Goal: Task Accomplishment & Management: Manage account settings

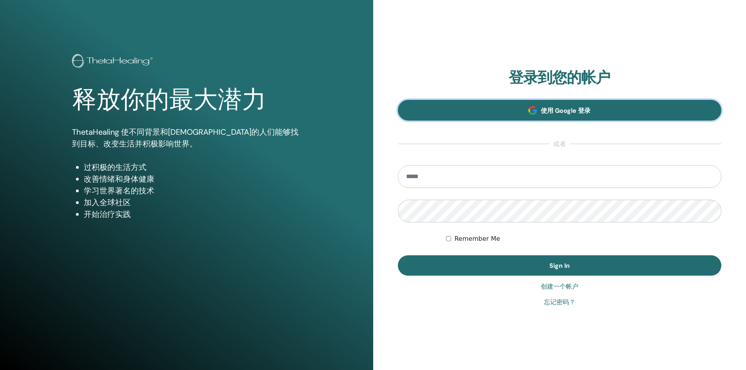
click at [566, 107] on span "使用 Google 登录" at bounding box center [566, 111] width 50 height 8
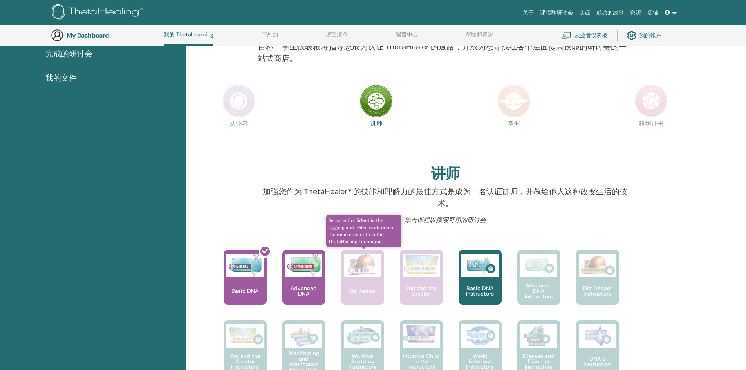
scroll to position [177, 0]
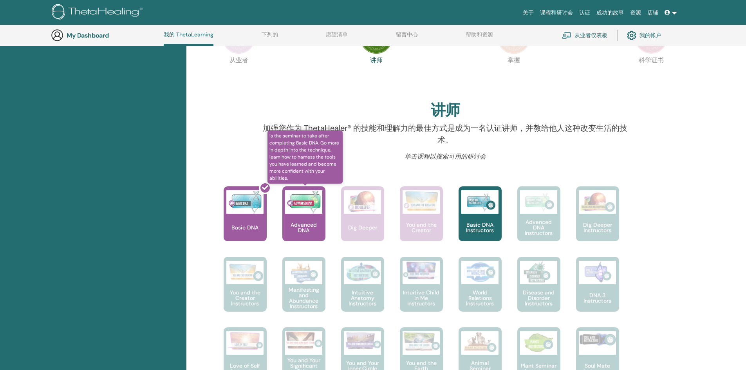
click at [306, 228] on p "Advanced DNA" at bounding box center [303, 227] width 43 height 11
click at [306, 197] on img at bounding box center [303, 202] width 37 height 24
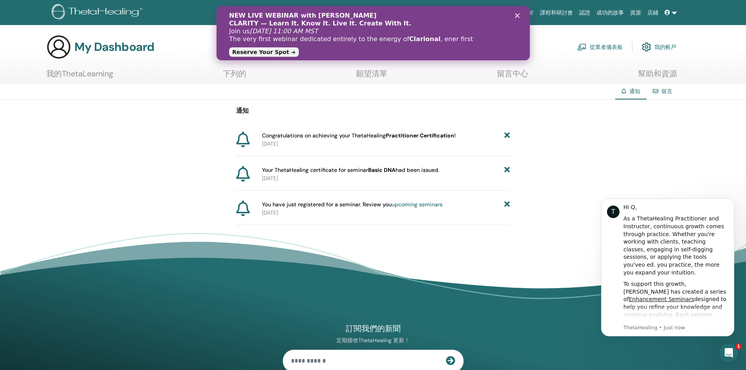
drag, startPoint x: 226, startPoint y: 15, endPoint x: 466, endPoint y: 47, distance: 241.9
click at [466, 47] on div "NEW LIVE WEBINAR with Vianna Stibal CLARITY — Learn It. Know It. Live It. Creat…" at bounding box center [372, 33] width 313 height 48
click at [275, 53] on font "Reserve Your Spot ➜" at bounding box center [263, 52] width 63 height 6
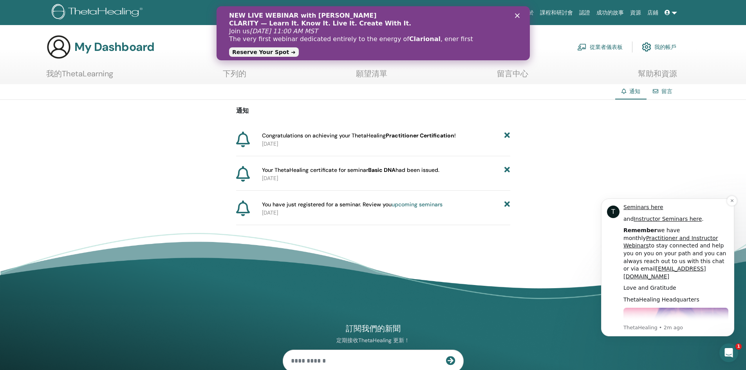
scroll to position [313, 0]
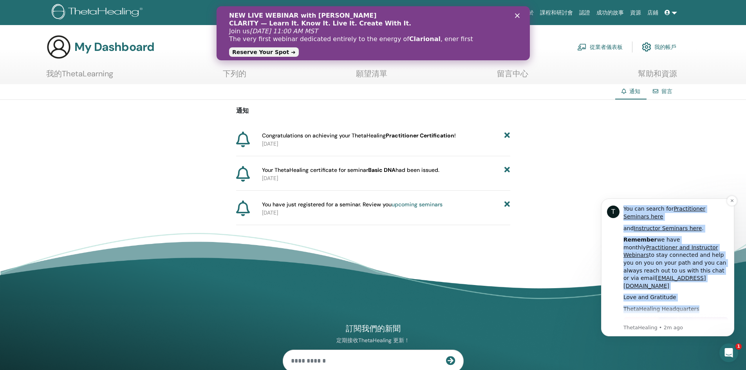
drag, startPoint x: 622, startPoint y: 206, endPoint x: 725, endPoint y: 281, distance: 127.1
click at [725, 281] on div "T Hi Q, As a ThetaHealing Practitioner and Instructor, continuous growth comes …" at bounding box center [667, 268] width 121 height 128
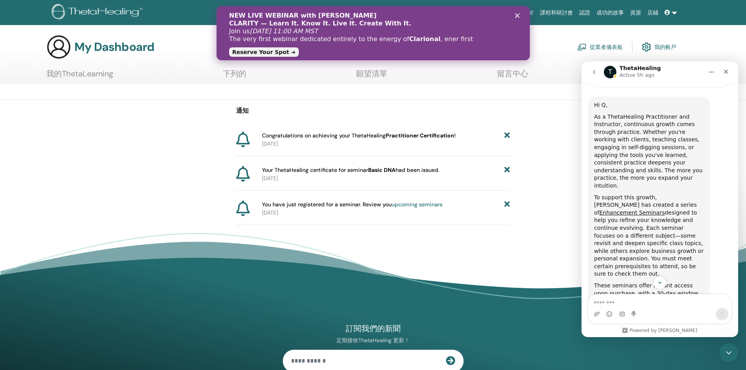
scroll to position [118, 0]
click at [688, 112] on div "Hi Q, As a ThetaHealing Practitioner and Instructor, continuous growth comes th…" at bounding box center [649, 371] width 110 height 540
drag, startPoint x: 595, startPoint y: 115, endPoint x: 679, endPoint y: 259, distance: 166.8
click at [679, 259] on div "Hi Q, As a ThetaHealing Practitioner and Instructor, continuous growth comes th…" at bounding box center [649, 372] width 122 height 553
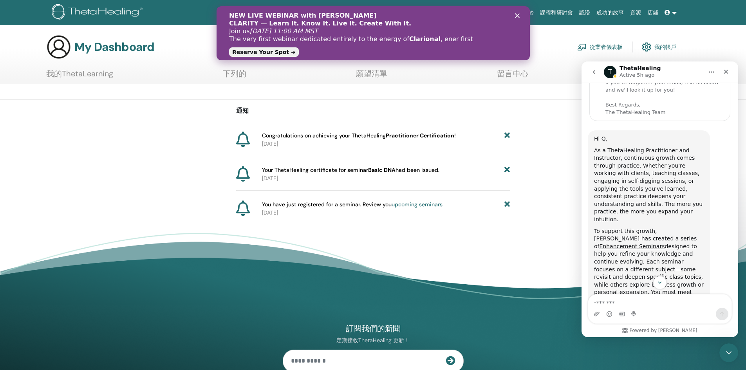
scroll to position [78, 0]
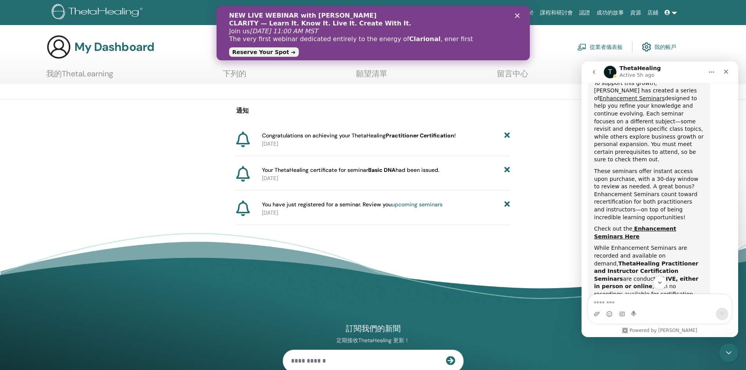
scroll to position [235, 0]
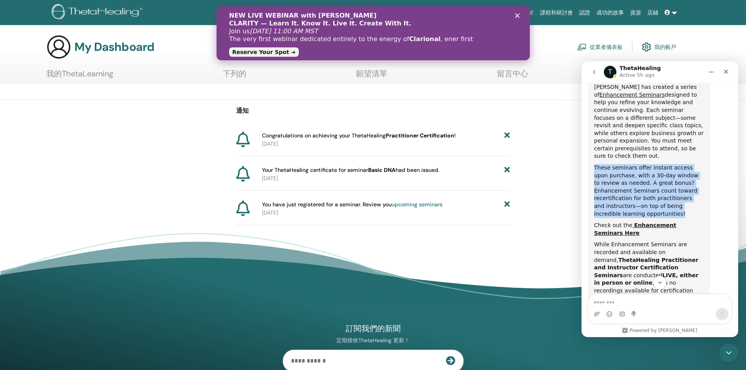
drag, startPoint x: 596, startPoint y: 150, endPoint x: 705, endPoint y: 192, distance: 117.6
click at [705, 192] on div "Hi Q, As a ThetaHealing Practitioner and Instructor, continuous growth comes th…" at bounding box center [649, 255] width 122 height 553
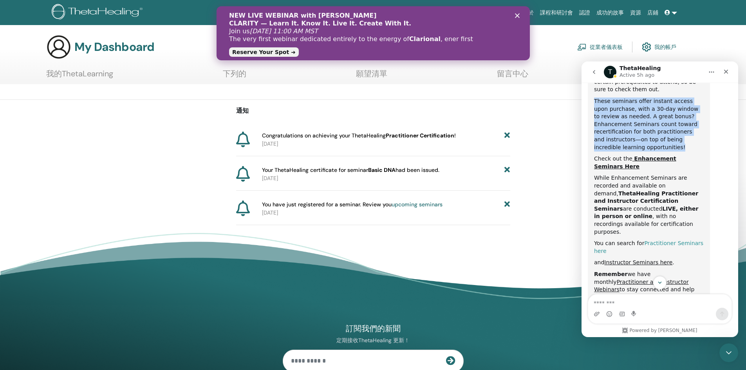
scroll to position [313, 0]
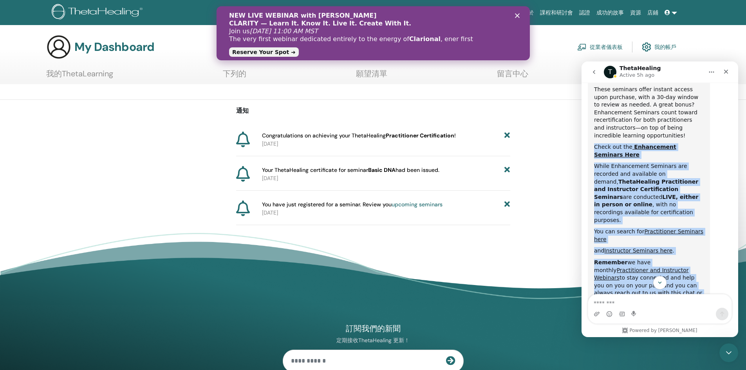
drag, startPoint x: 595, startPoint y: 125, endPoint x: 697, endPoint y: 275, distance: 180.9
click at [697, 275] on div "Hi Q, As a ThetaHealing Practitioner and Instructor, continuous growth comes th…" at bounding box center [649, 175] width 110 height 540
click at [691, 139] on div "Hi Q, As a ThetaHealing Practitioner and Instructor, continuous growth comes th…" at bounding box center [649, 175] width 110 height 540
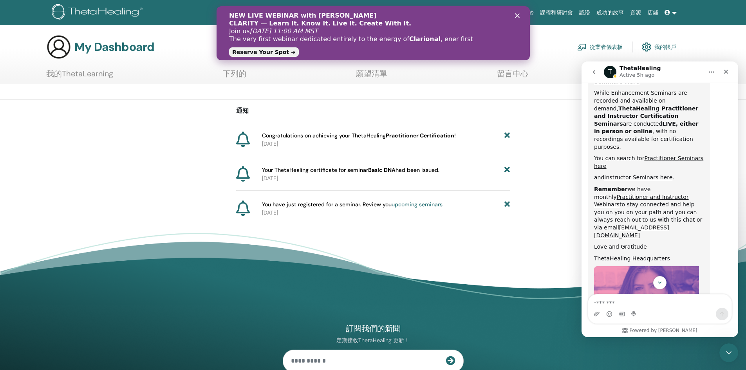
scroll to position [443, 0]
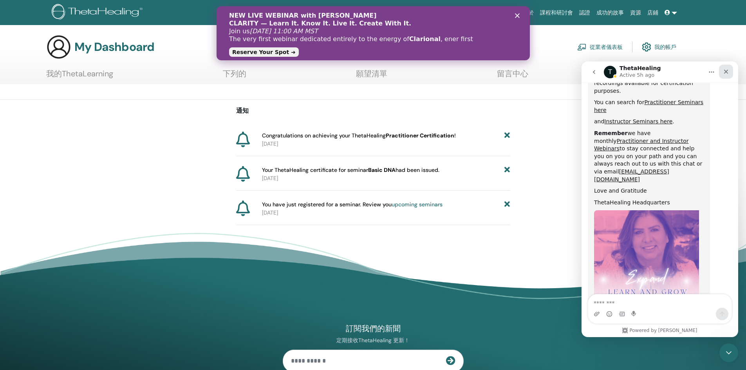
click at [727, 73] on icon "Close" at bounding box center [726, 72] width 6 height 6
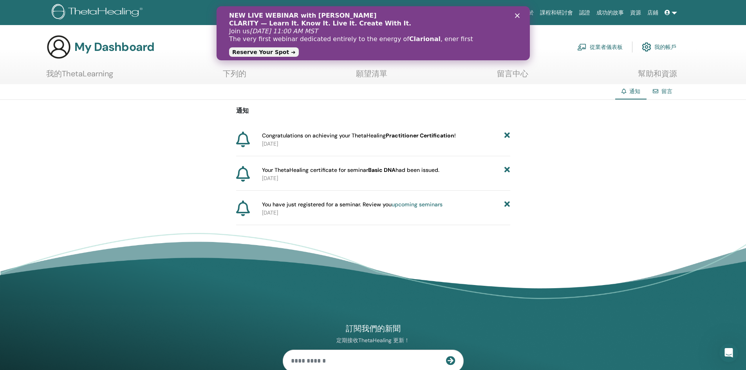
click at [520, 13] on div "Close" at bounding box center [519, 15] width 8 height 5
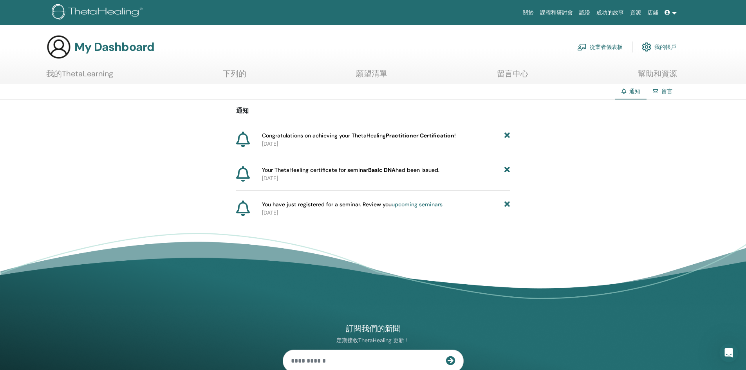
scroll to position [398, 0]
click at [434, 168] on font "had been issued." at bounding box center [418, 170] width 44 height 7
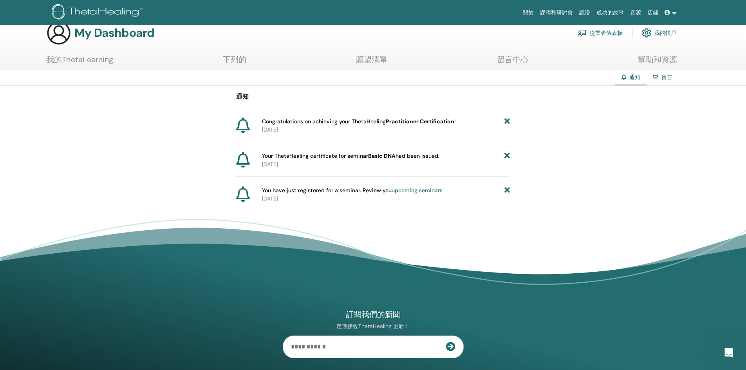
scroll to position [0, 0]
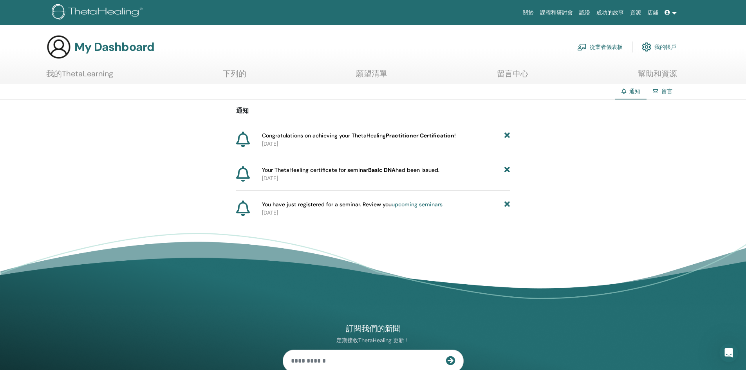
click at [379, 76] on font "願望清單" at bounding box center [371, 74] width 31 height 10
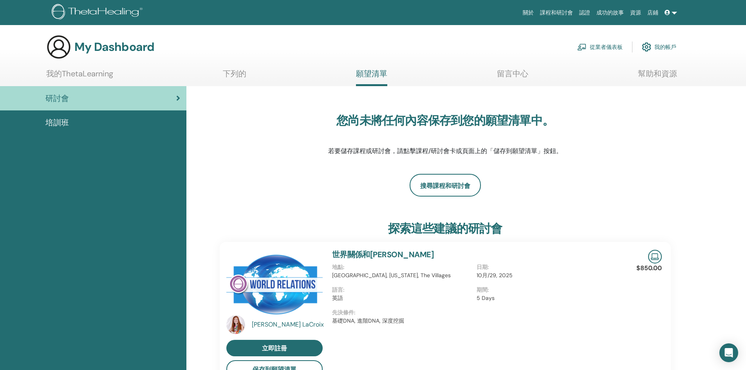
click at [103, 99] on div "研討會" at bounding box center [93, 98] width 174 height 12
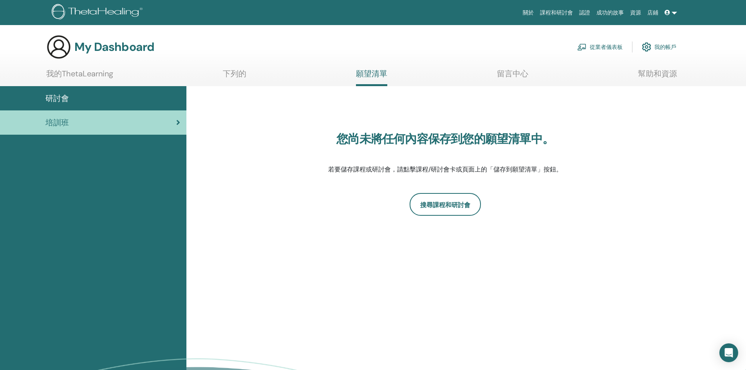
click at [87, 75] on font "我的ThetaLearning" at bounding box center [79, 74] width 67 height 10
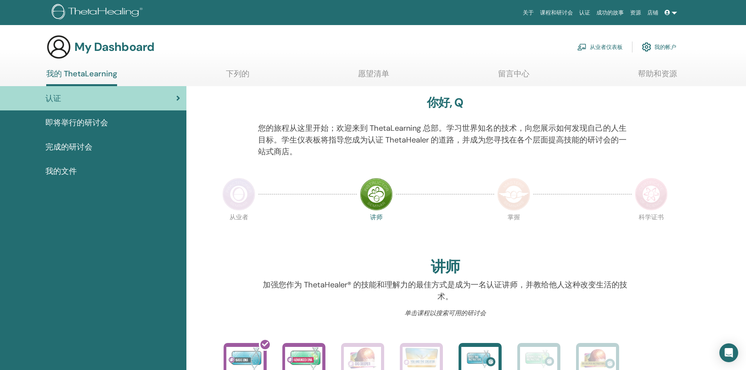
click at [55, 121] on span "即将举行的研讨会" at bounding box center [76, 123] width 63 height 12
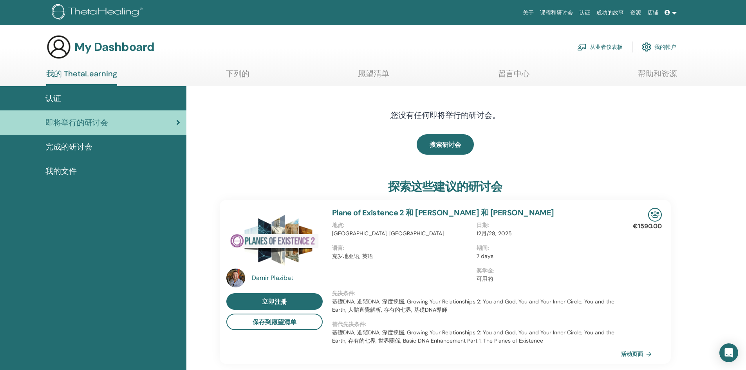
click at [63, 172] on span "我的文件" at bounding box center [60, 171] width 31 height 12
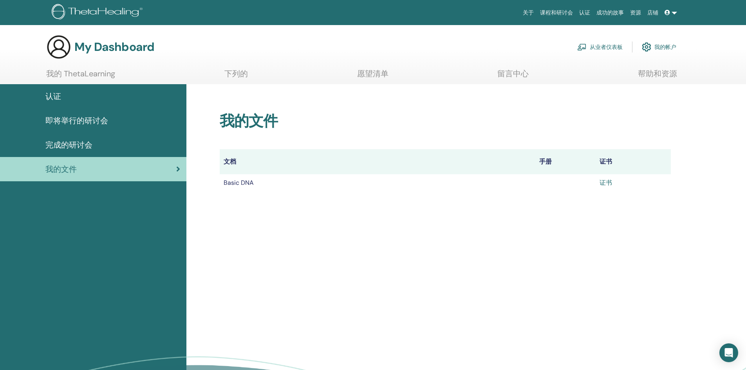
click at [607, 181] on link "证书" at bounding box center [606, 183] width 13 height 8
click at [655, 47] on link "我的帐户" at bounding box center [659, 46] width 34 height 17
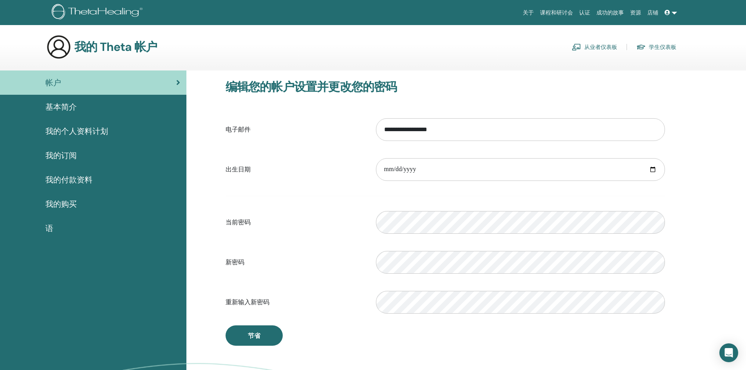
click at [82, 130] on span "我的个人资料计划" at bounding box center [76, 131] width 63 height 12
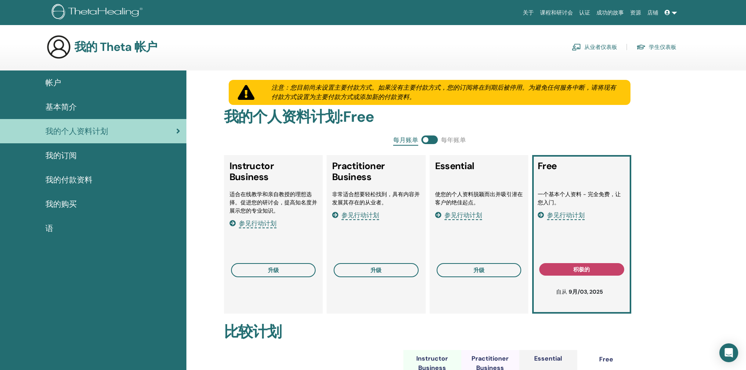
click at [80, 112] on div "基本简介" at bounding box center [93, 107] width 174 height 12
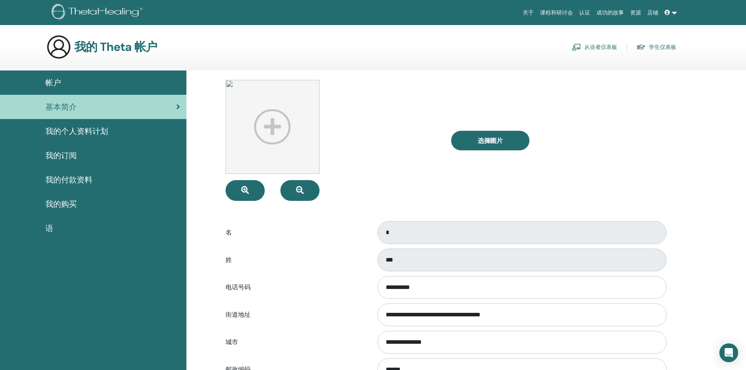
click at [652, 49] on link "学生仪表板" at bounding box center [657, 47] width 40 height 13
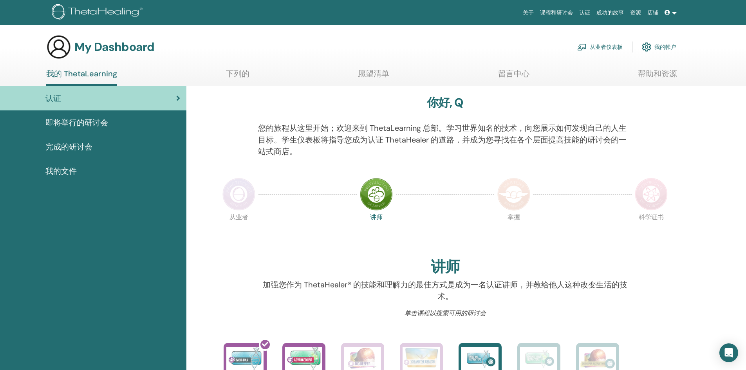
click at [678, 12] on link at bounding box center [671, 12] width 19 height 14
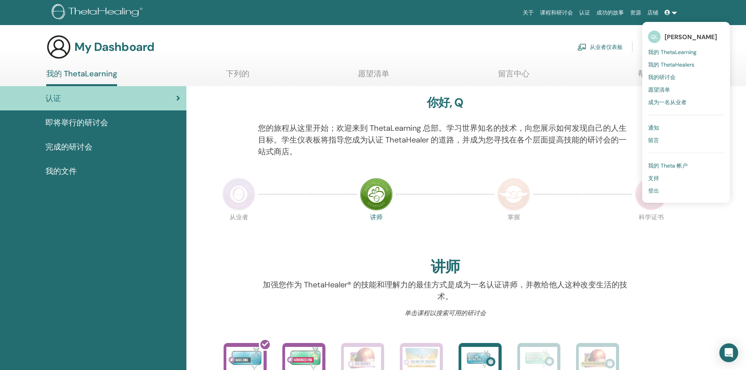
click at [672, 37] on span "[PERSON_NAME]" at bounding box center [691, 37] width 53 height 8
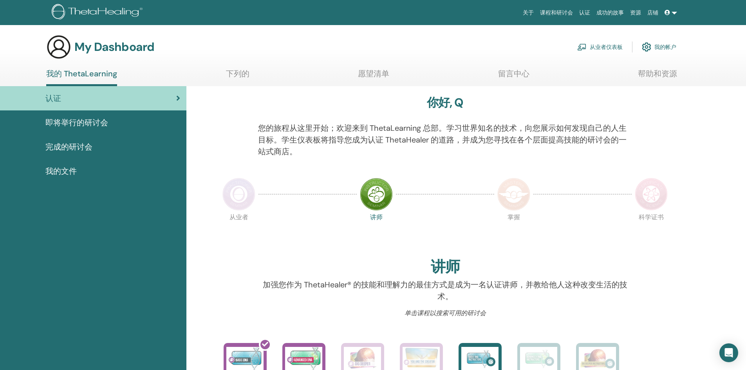
click at [675, 11] on link at bounding box center [671, 12] width 19 height 14
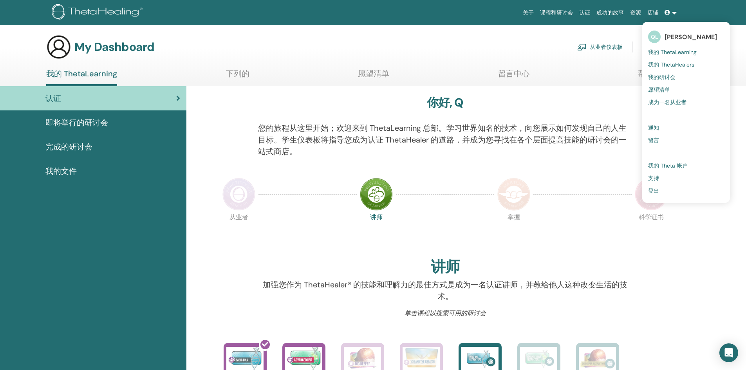
click at [652, 191] on span "登出" at bounding box center [653, 190] width 11 height 7
click at [657, 191] on span "登出" at bounding box center [653, 190] width 11 height 7
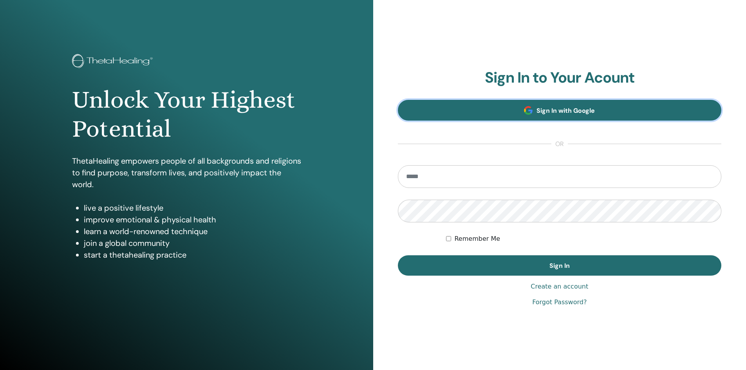
click at [561, 111] on span "Sign In with Google" at bounding box center [566, 111] width 58 height 8
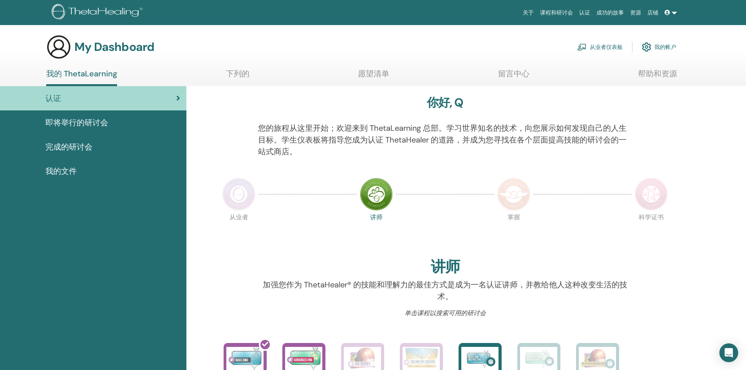
click at [659, 44] on link "我的帐户" at bounding box center [659, 46] width 34 height 17
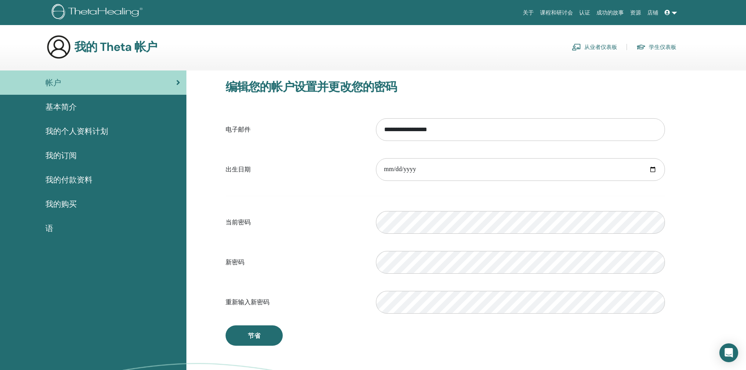
click at [80, 129] on span "我的个人资料计划" at bounding box center [76, 131] width 63 height 12
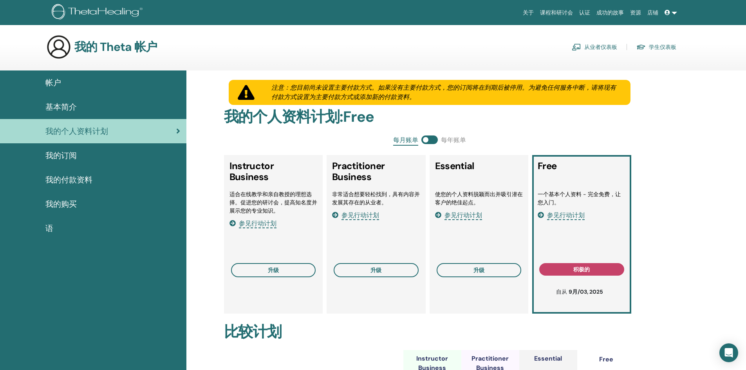
click at [67, 108] on span "基本简介" at bounding box center [60, 107] width 31 height 12
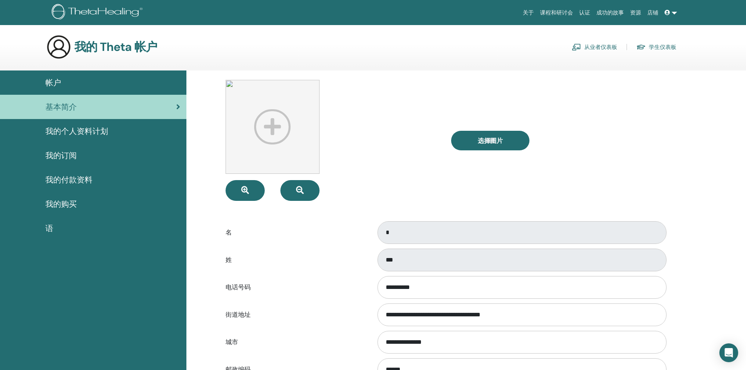
click at [674, 11] on link at bounding box center [671, 12] width 19 height 14
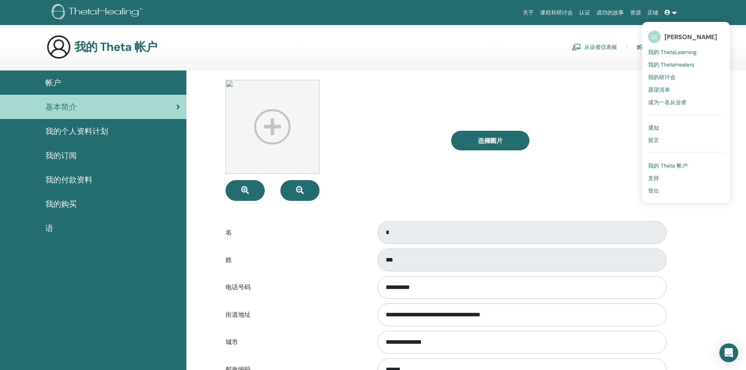
click at [633, 11] on link "资源" at bounding box center [635, 12] width 17 height 14
